Goal: Task Accomplishment & Management: Manage account settings

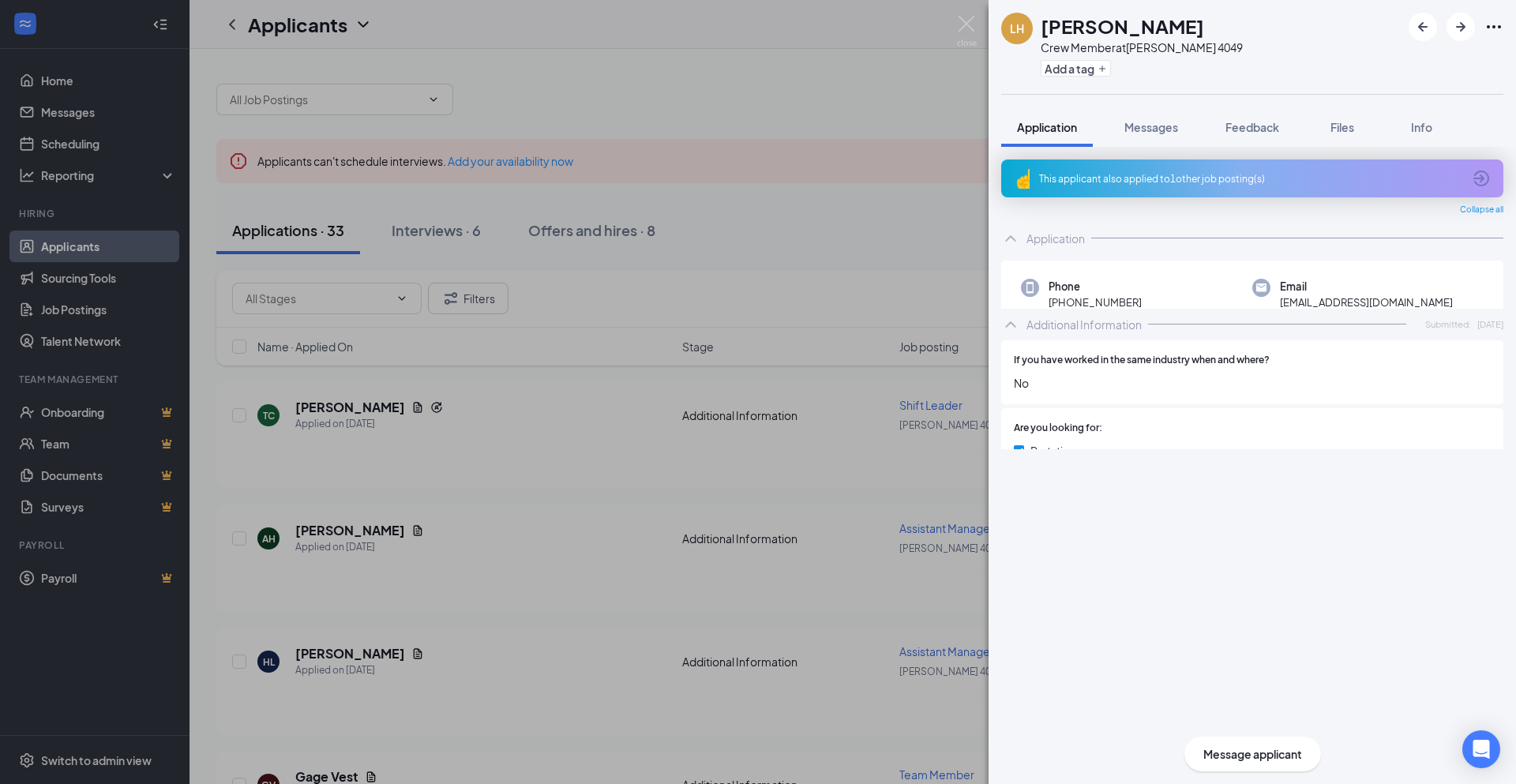
click at [961, 28] on img at bounding box center [967, 31] width 20 height 31
click at [961, 28] on div "Applicants JW" at bounding box center [853, 24] width 1326 height 49
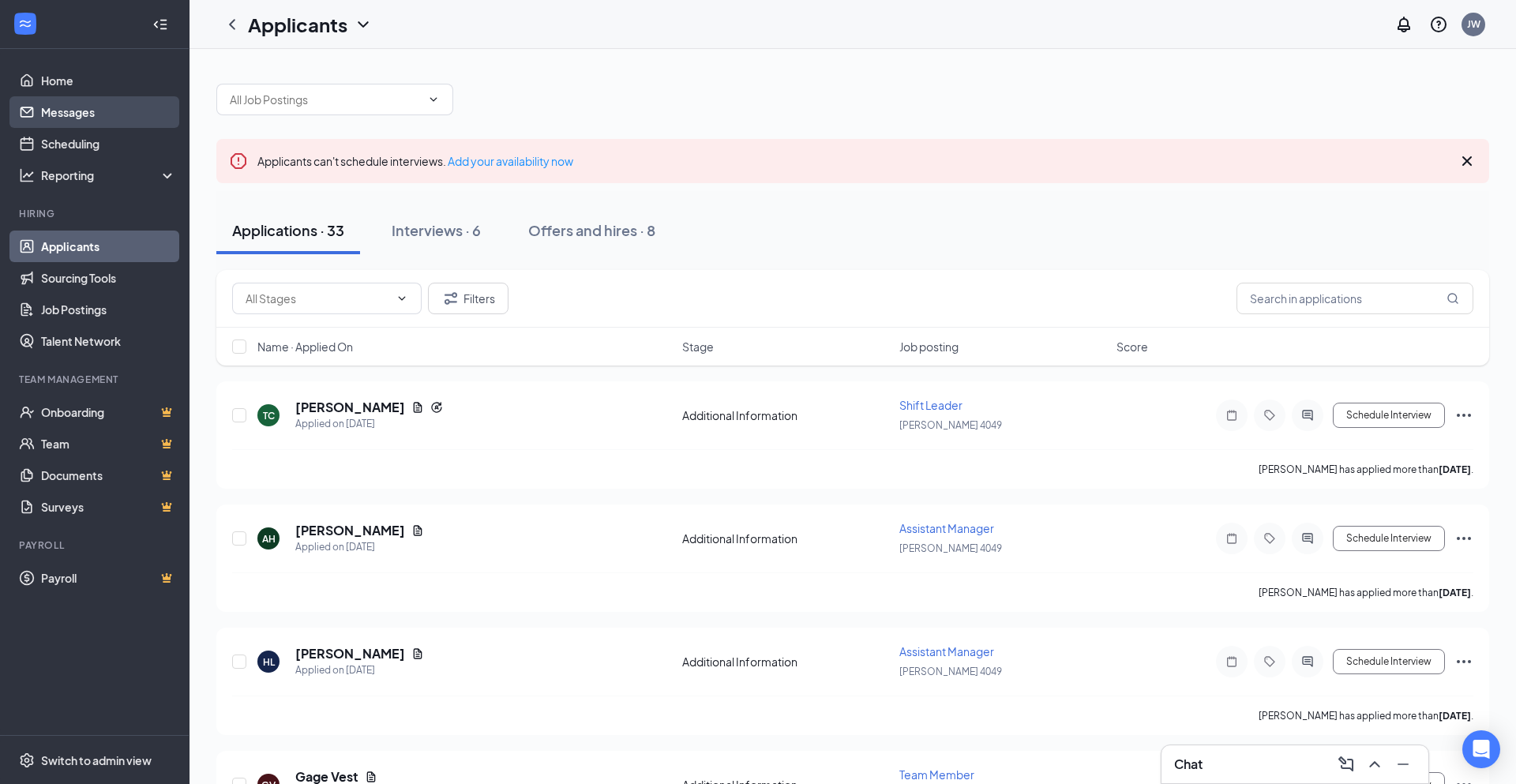
click at [66, 107] on link "Messages" at bounding box center [108, 112] width 135 height 32
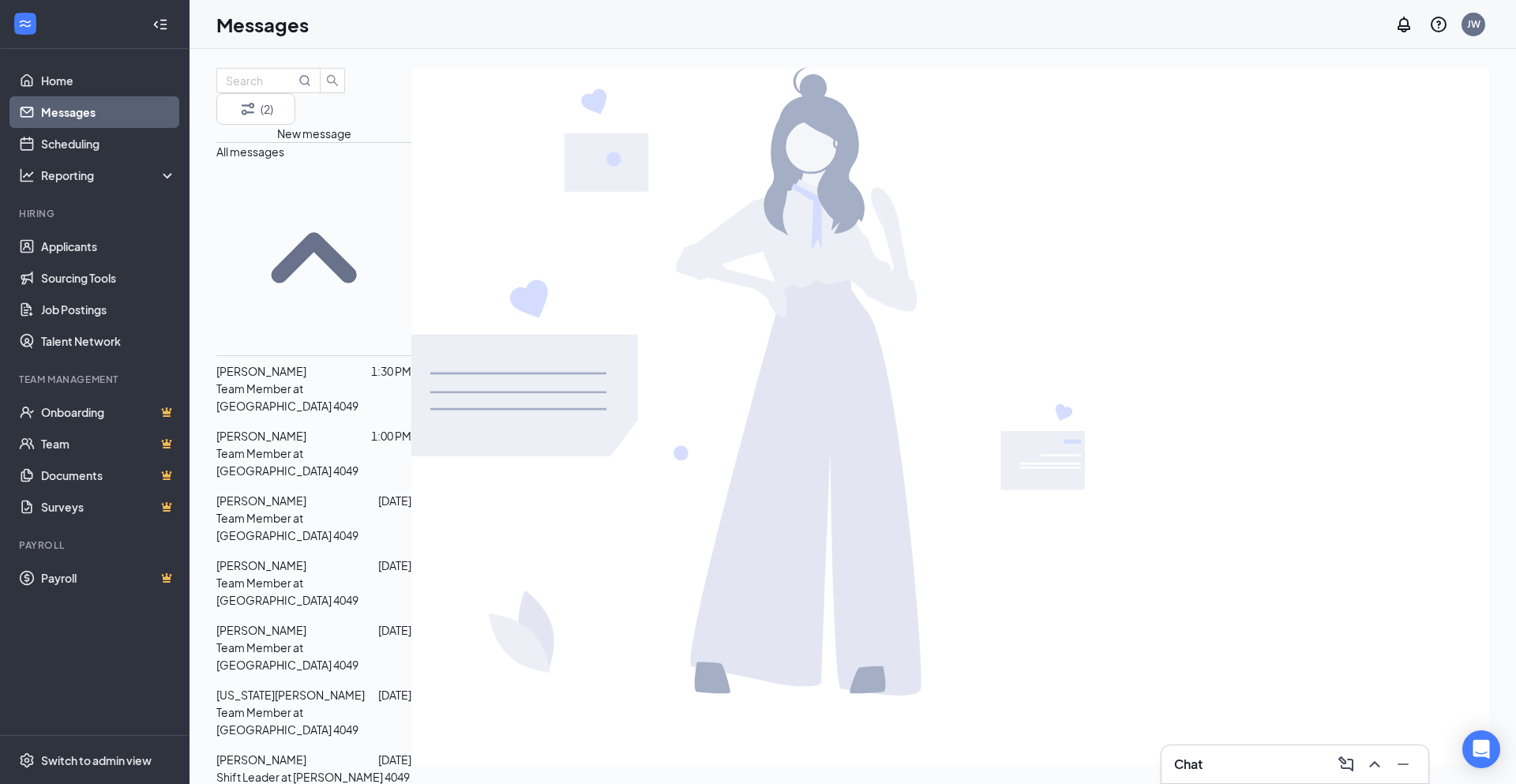
click at [272, 428] on span "[PERSON_NAME]" at bounding box center [261, 435] width 90 height 14
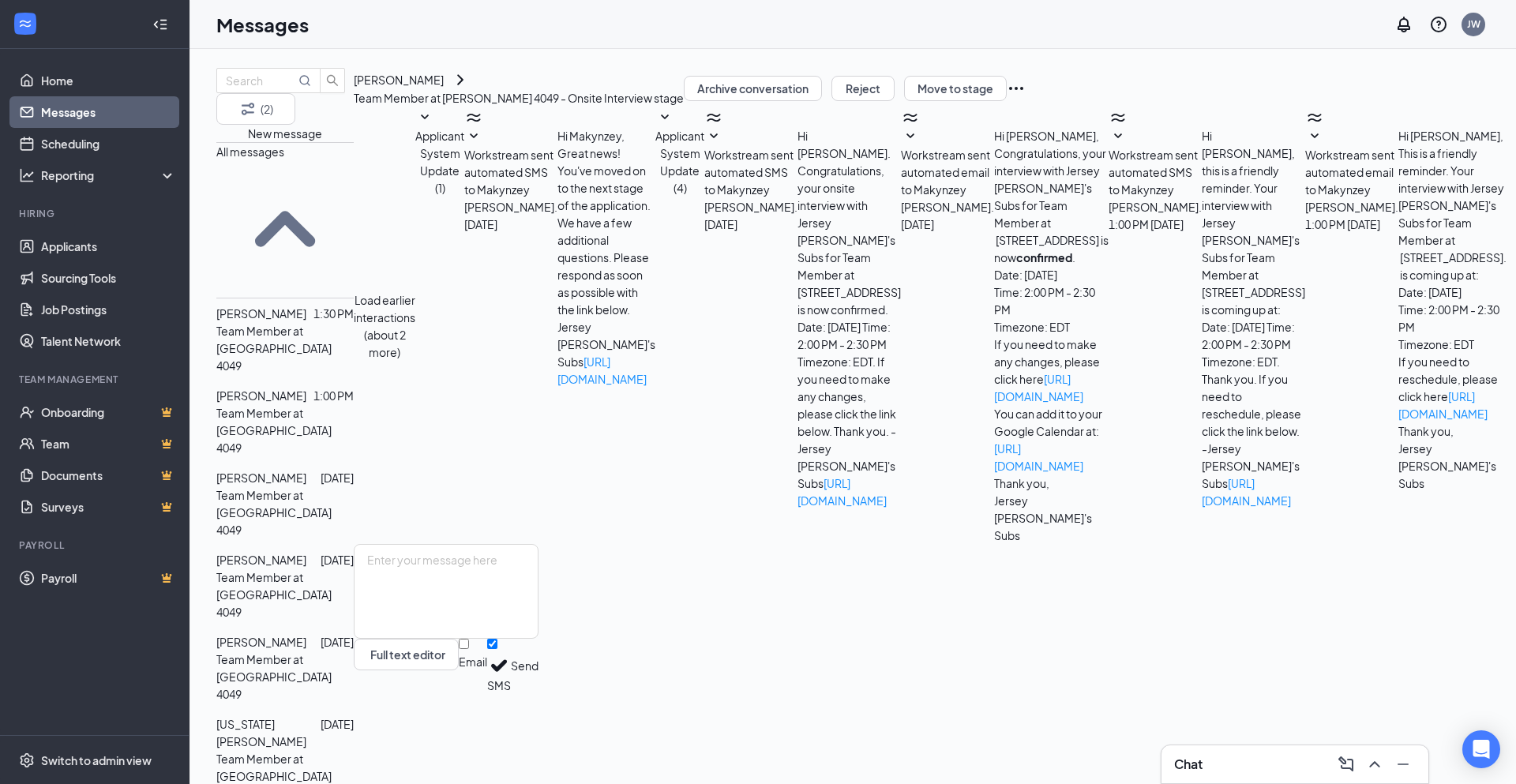
click at [723, 146] on icon "SmallChevronDown" at bounding box center [713, 136] width 19 height 19
click at [101, 239] on link "Applicants" at bounding box center [108, 246] width 135 height 32
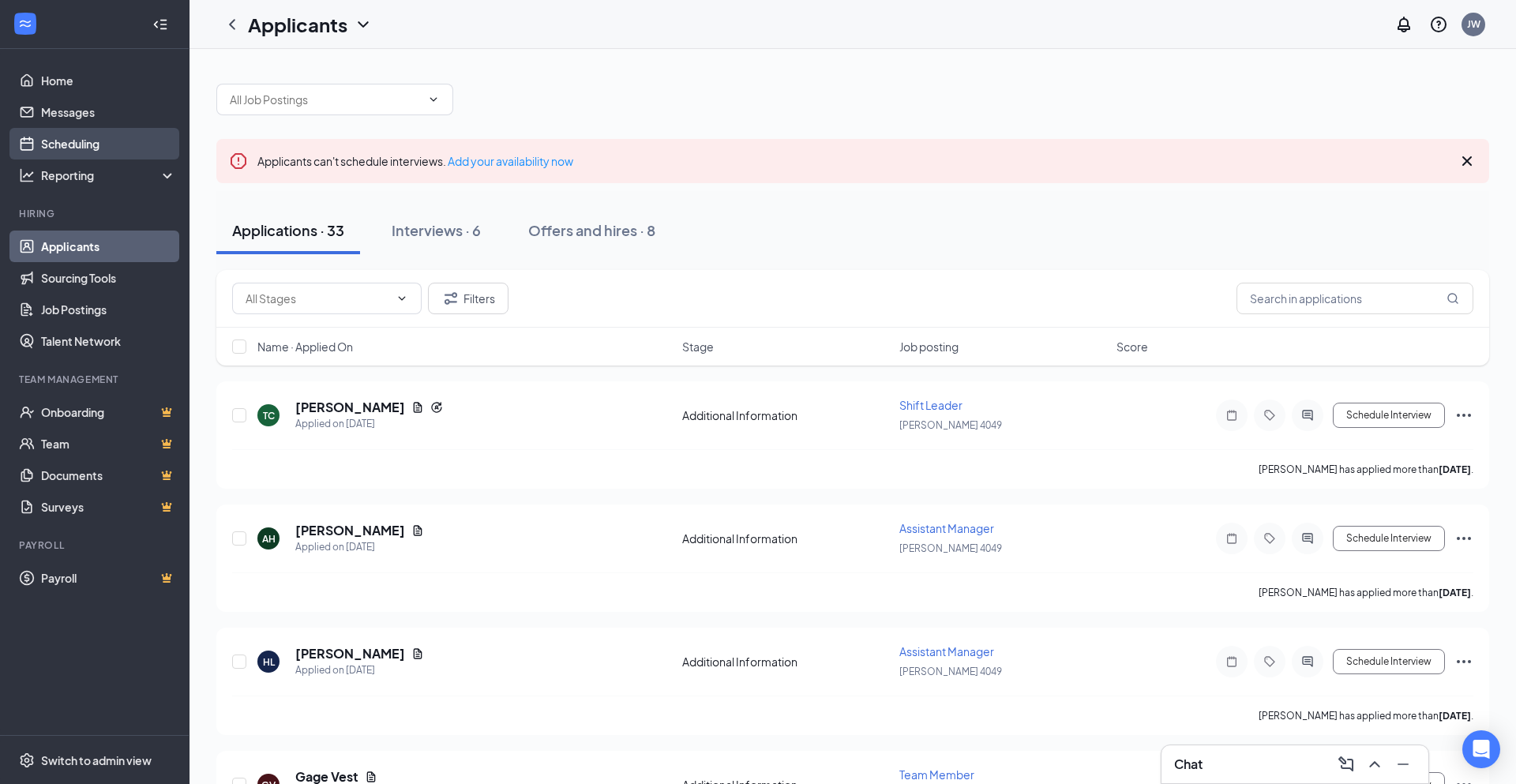
click at [101, 139] on link "Scheduling" at bounding box center [108, 144] width 135 height 32
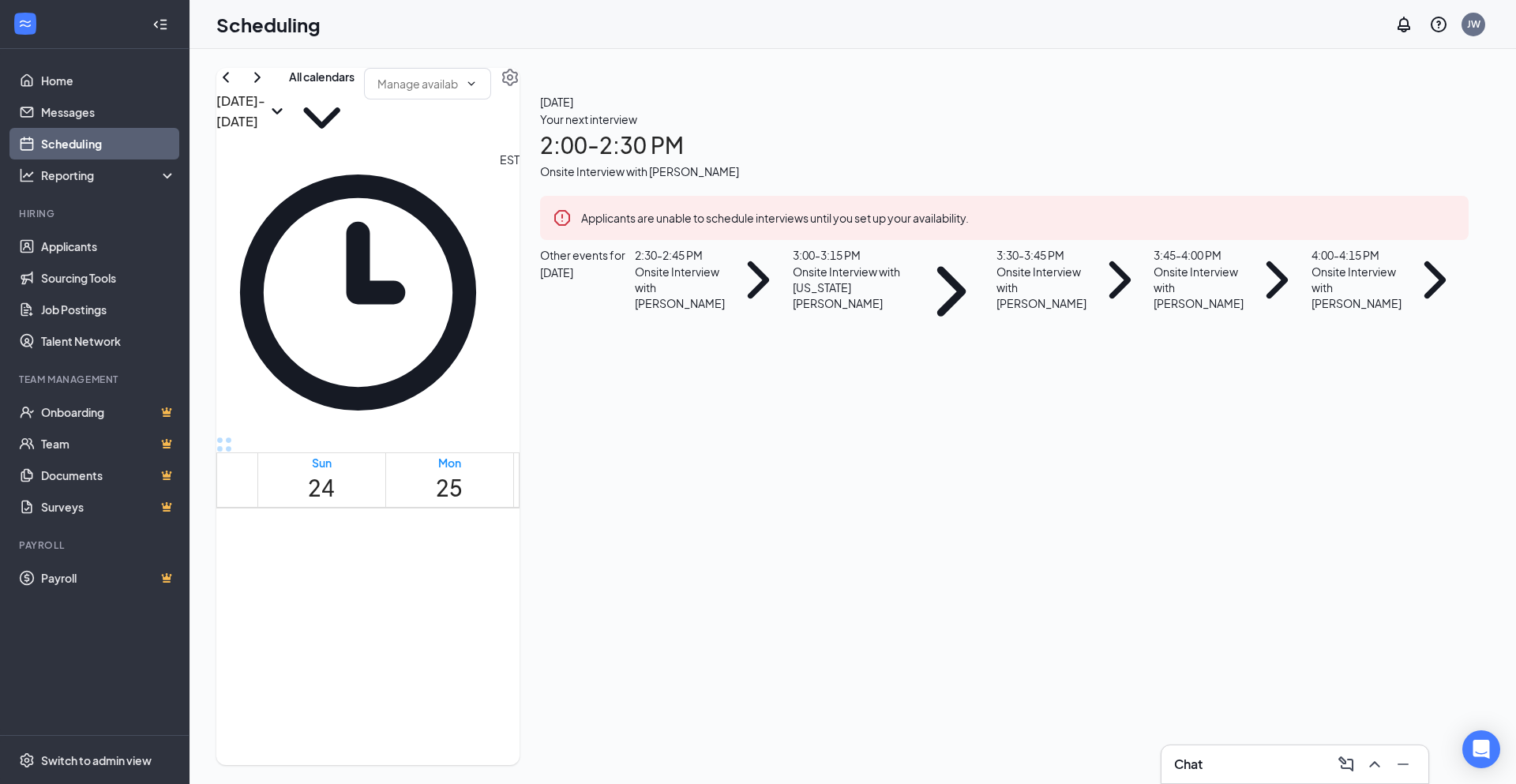
click at [1371, 180] on div "Onsite Interview with [PERSON_NAME]" at bounding box center [1005, 171] width 929 height 17
click at [789, 378] on h3 "[PERSON_NAME]" at bounding box center [705, 388] width 165 height 21
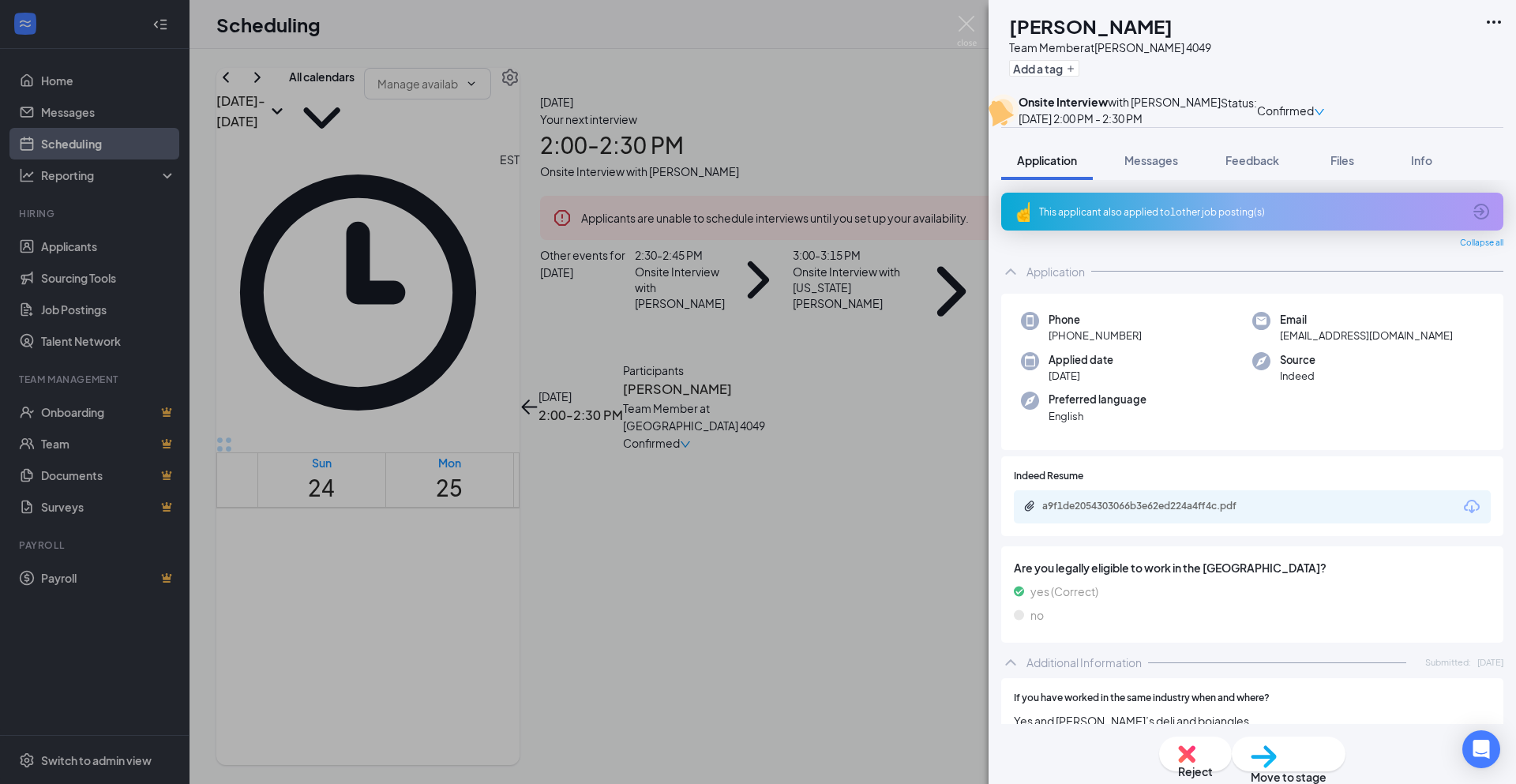
click at [1255, 152] on div "MS [PERSON_NAME] Team Member at [PERSON_NAME] 4049 Add a tag Onsite Interview w…" at bounding box center [1252, 392] width 528 height 784
click at [1269, 152] on div "MS [PERSON_NAME] Team Member at [PERSON_NAME] 4049 Add a tag Onsite Interview w…" at bounding box center [1252, 392] width 528 height 784
click at [712, 99] on div "MS [PERSON_NAME] Team Member at [PERSON_NAME] 4049 Add a tag Onsite Interview w…" at bounding box center [758, 392] width 1516 height 784
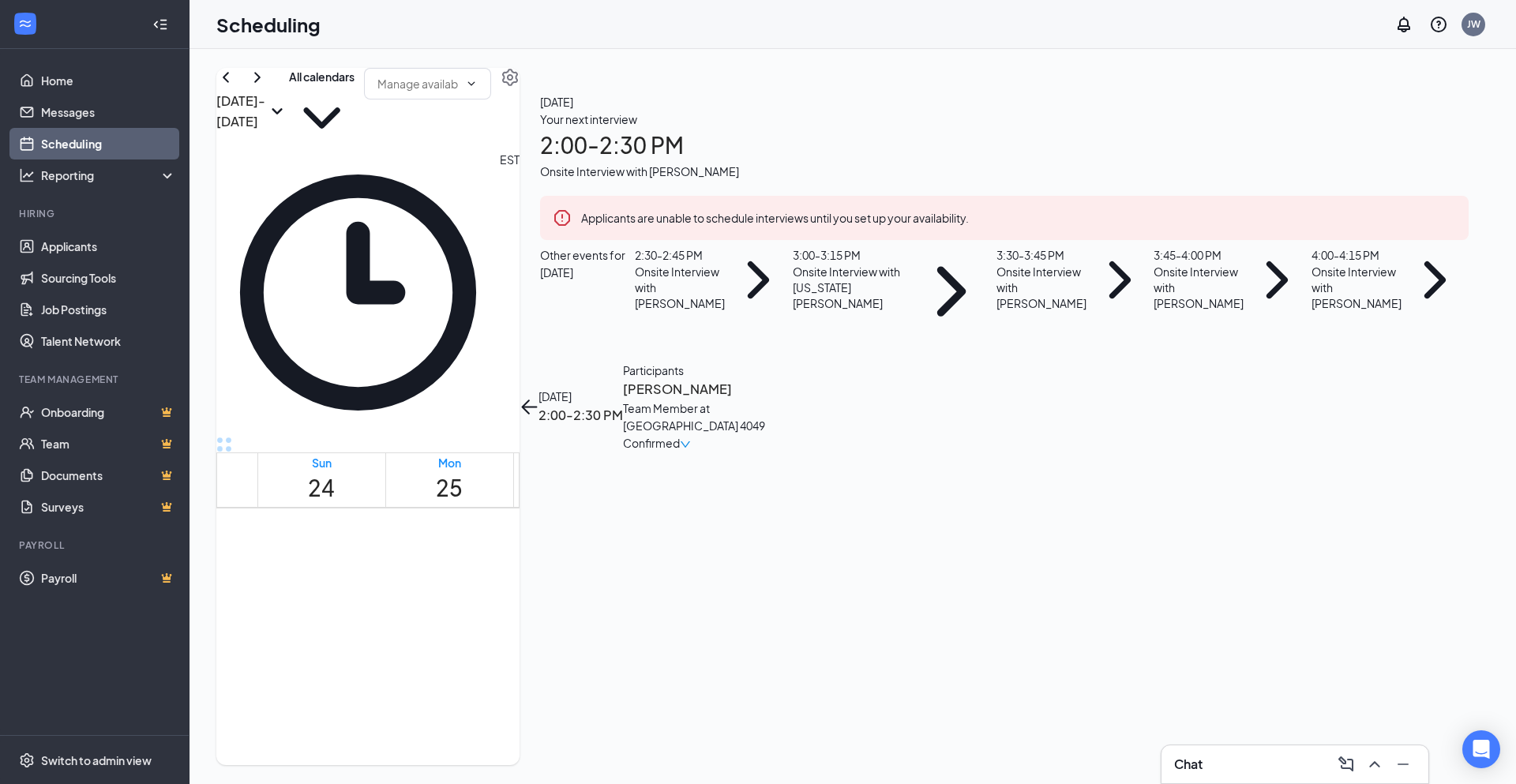
click at [789, 378] on h3 "[PERSON_NAME]" at bounding box center [705, 388] width 165 height 21
